Goal: Transaction & Acquisition: Purchase product/service

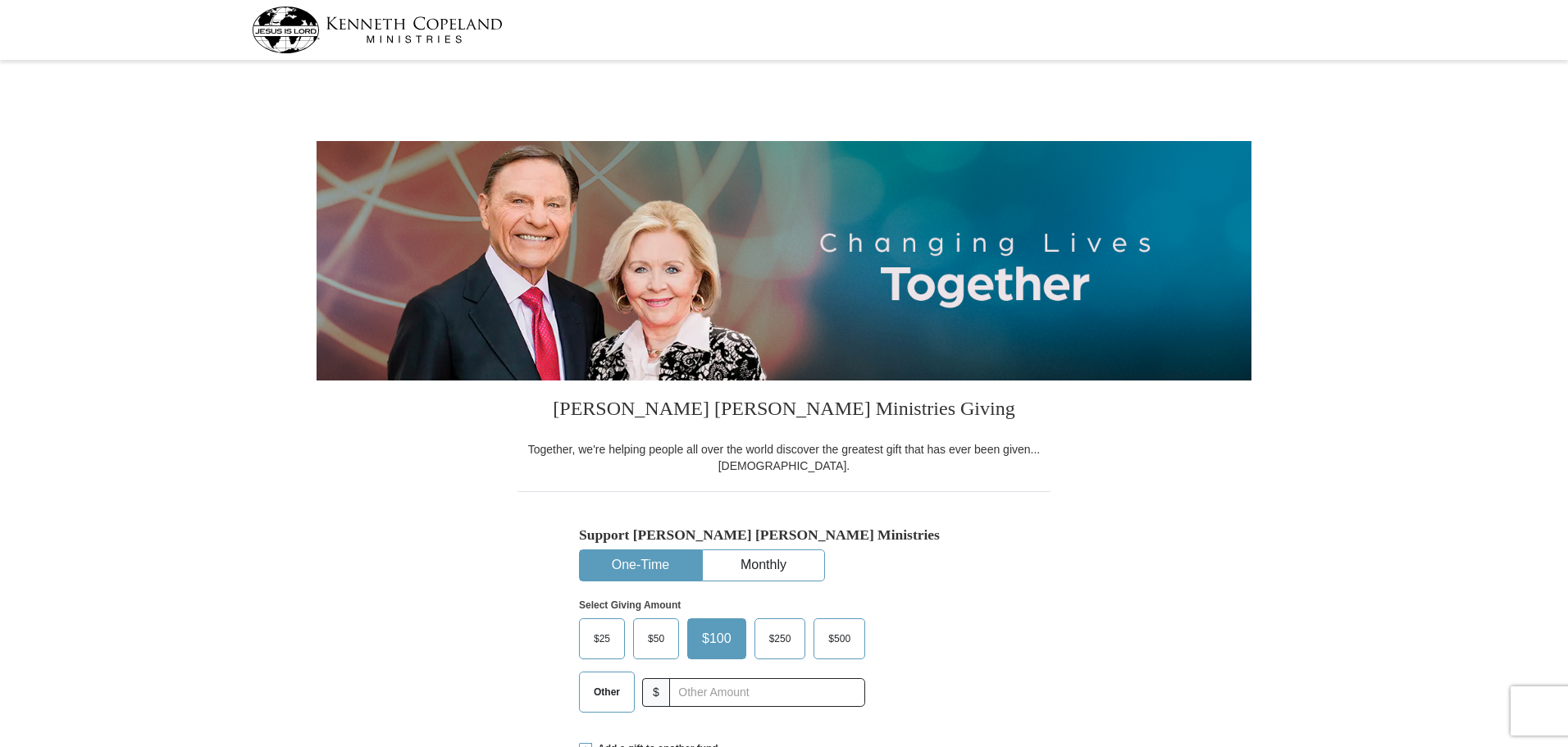
select select "AR"
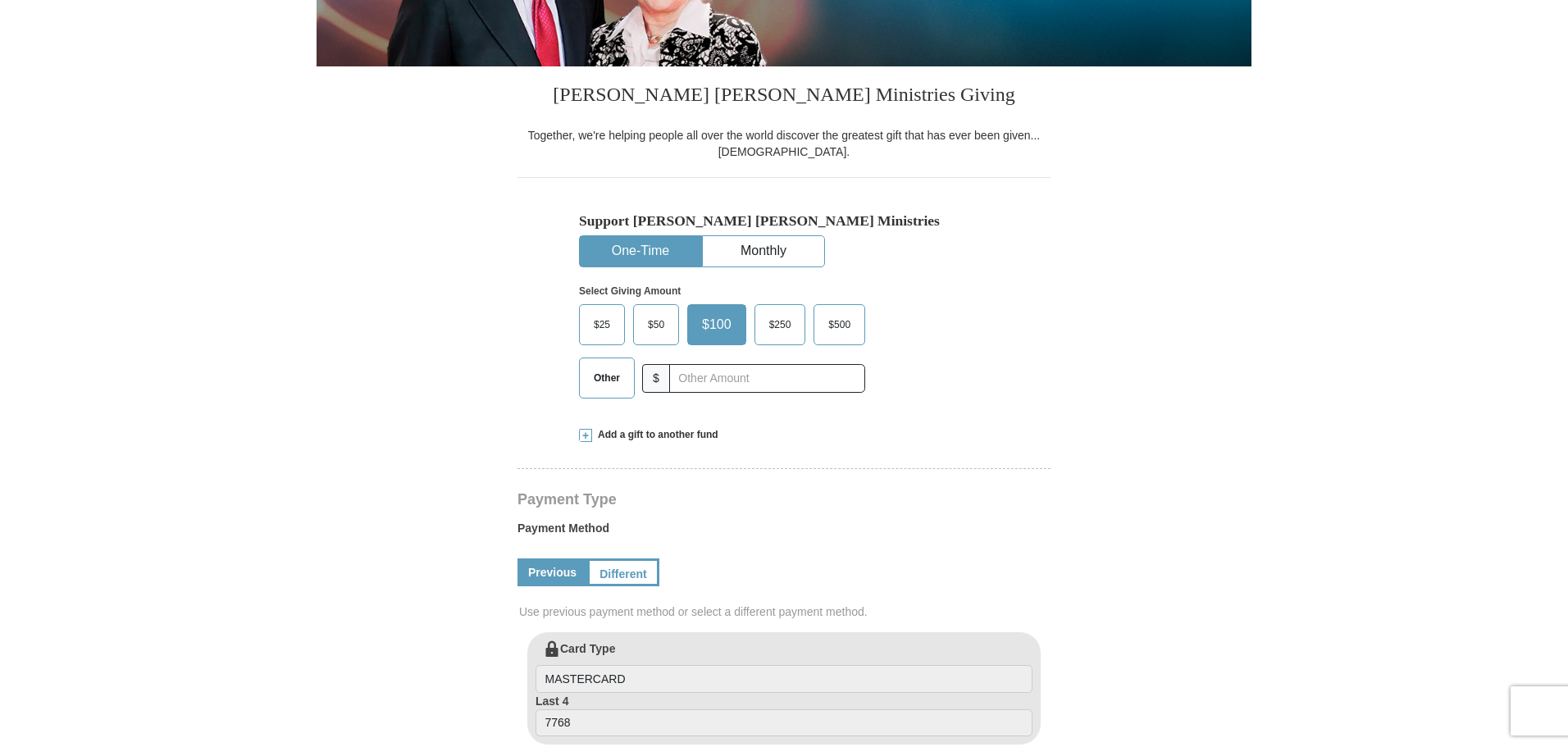
scroll to position [327, 0]
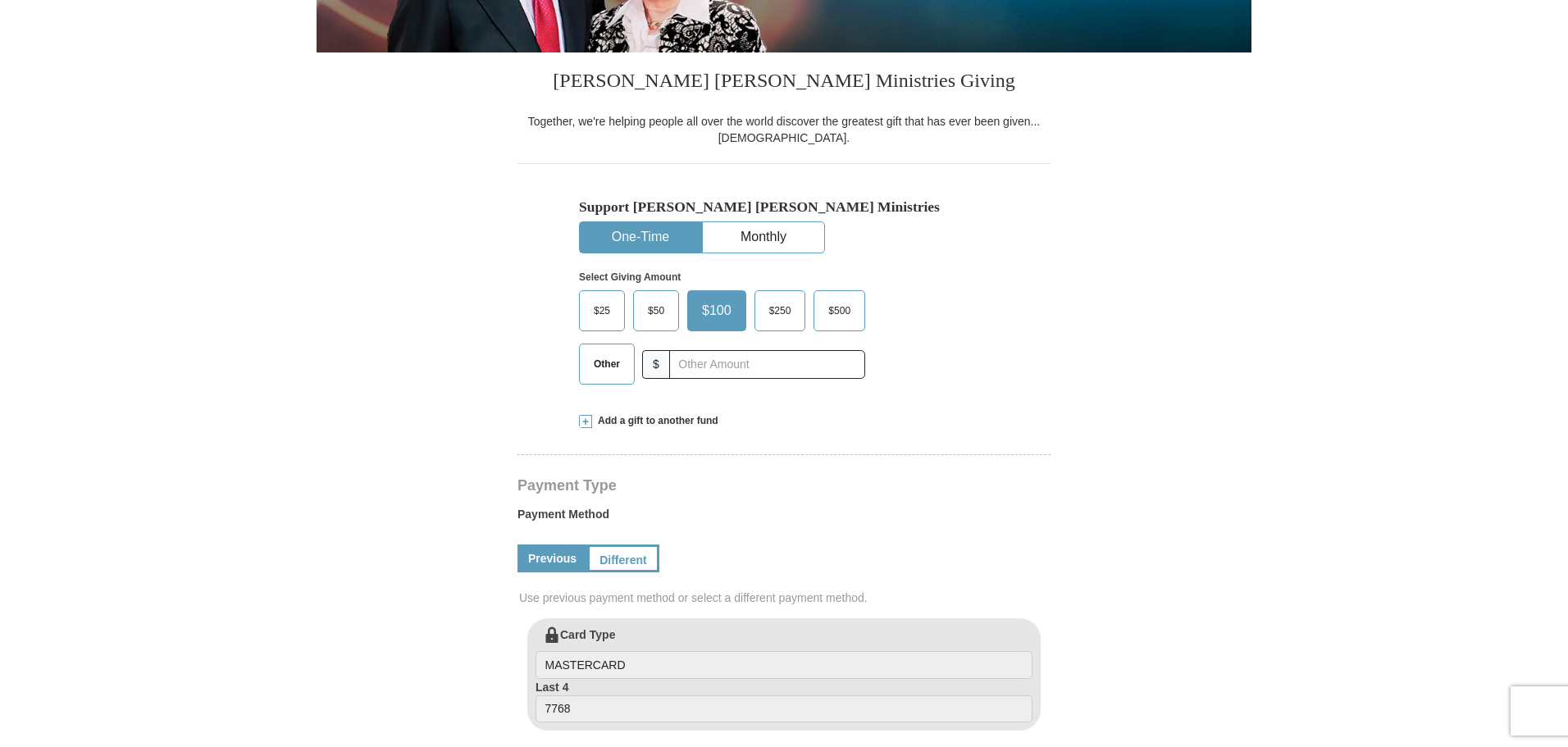
click at [639, 234] on button "One-Time" at bounding box center [641, 237] width 121 height 31
click at [690, 362] on input "text" at bounding box center [766, 364] width 182 height 29
type input "30.00"
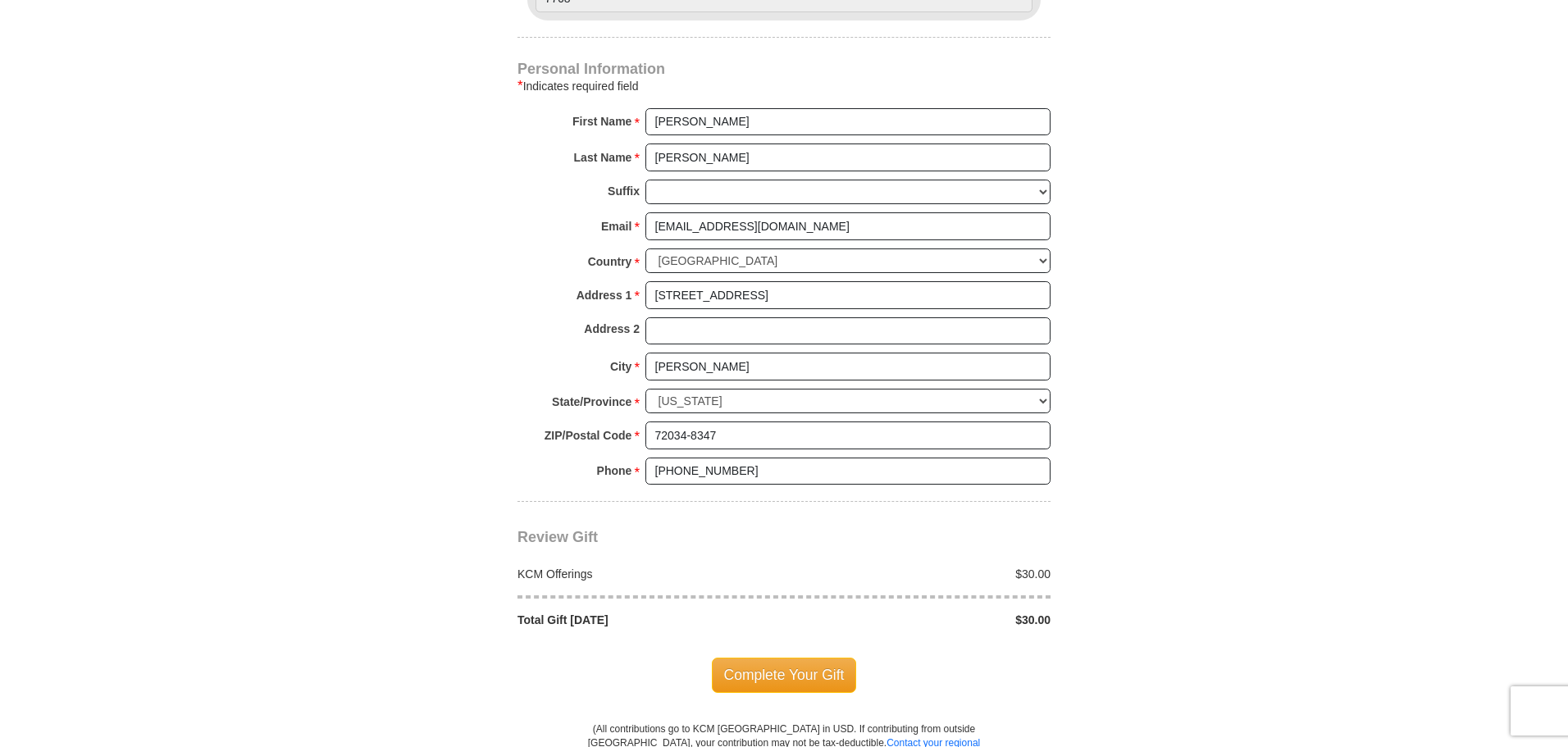
scroll to position [1148, 0]
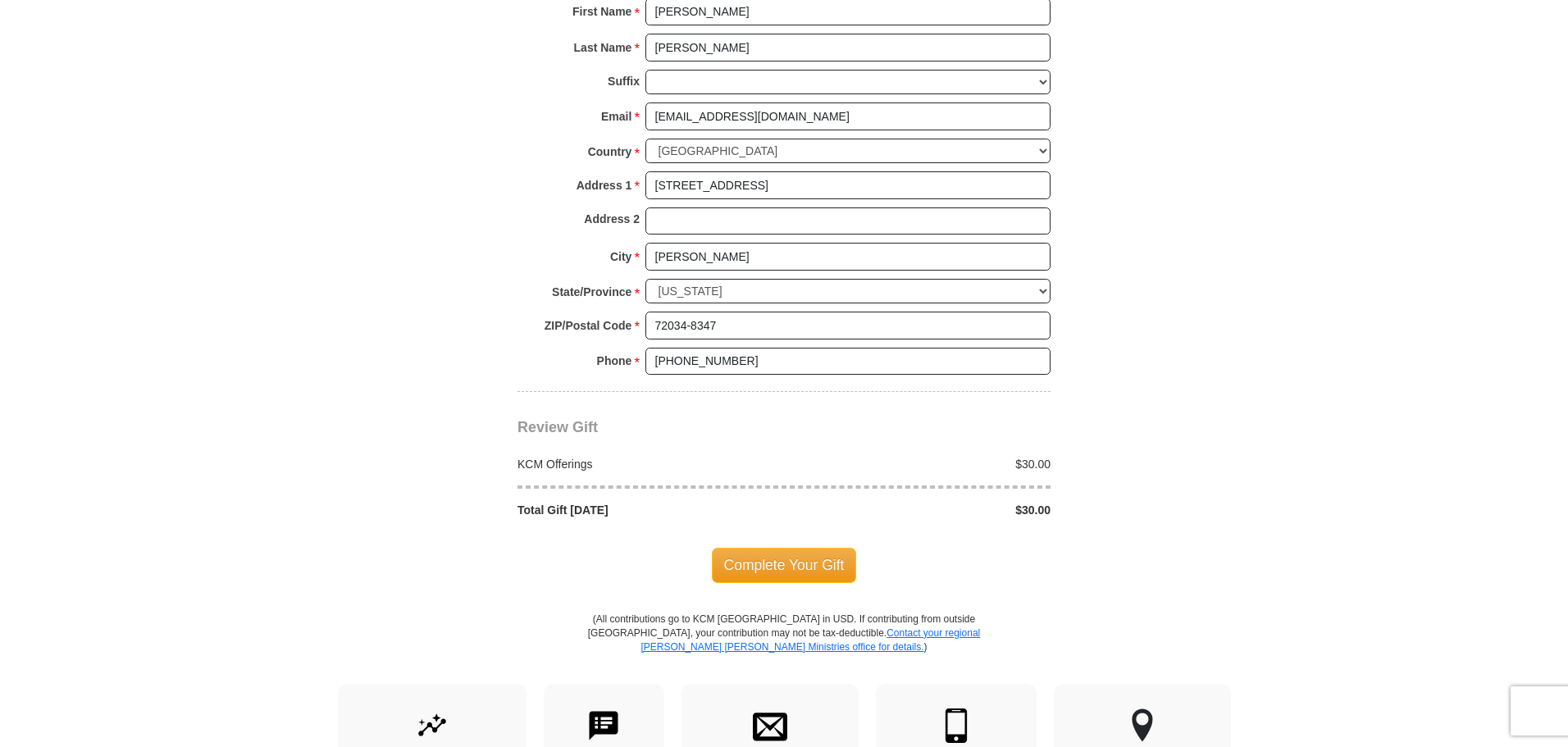
click at [810, 561] on span "Complete Your Gift" at bounding box center [784, 565] width 145 height 34
